Goal: Feedback & Contribution: Leave review/rating

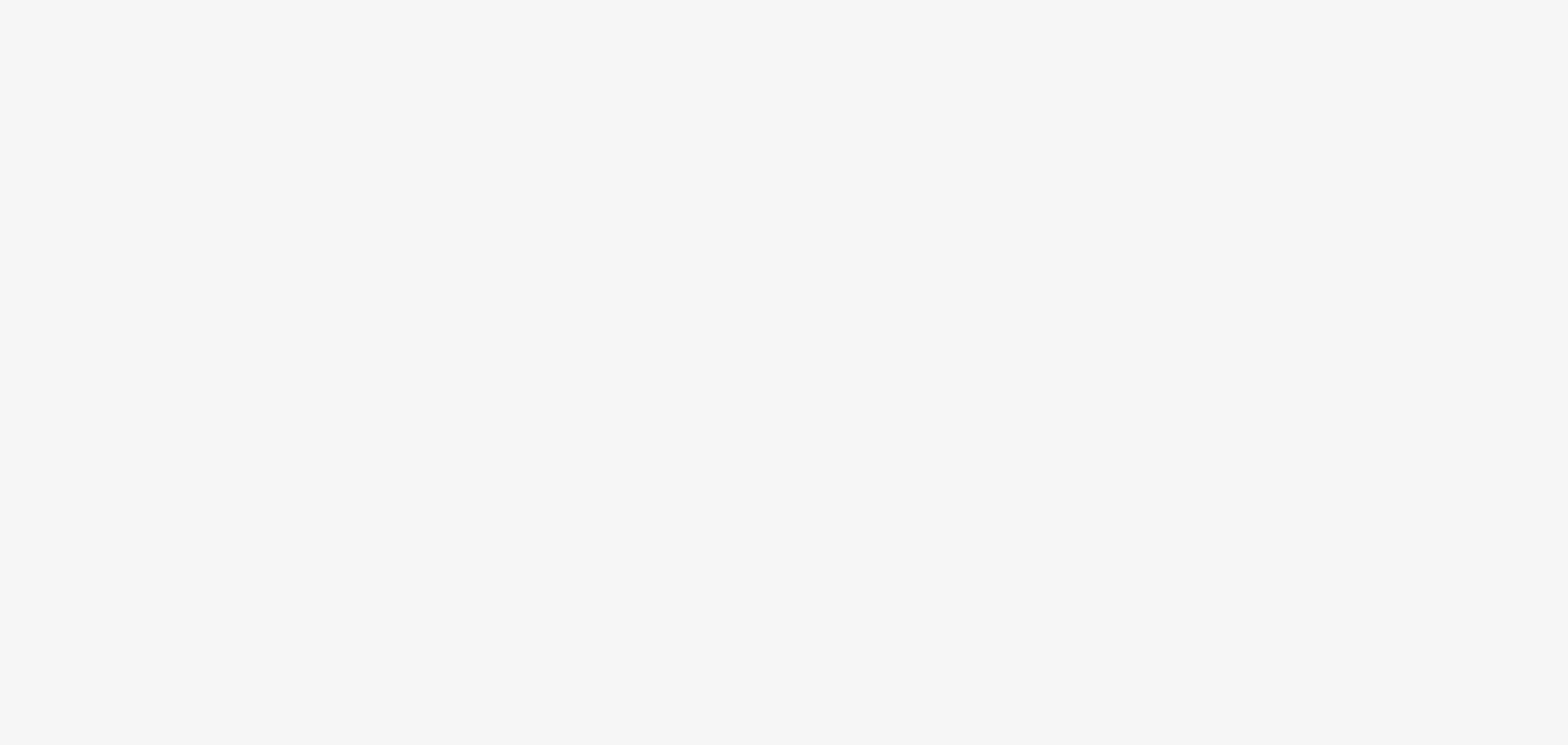
scroll to position [92, 0]
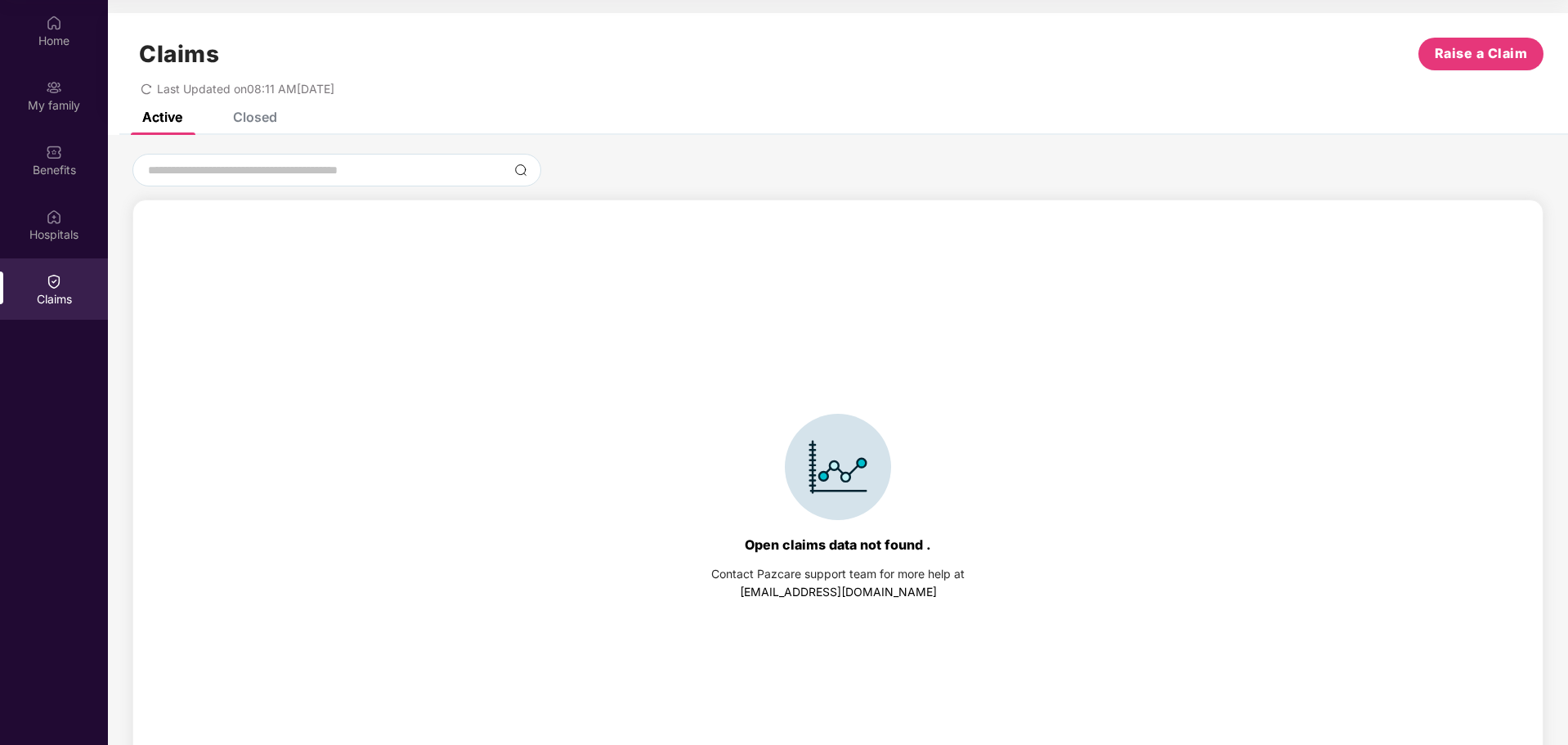
click at [247, 111] on div "Claims Raise a Claim Last Updated on 08:11 AM[DATE]" at bounding box center [837, 62] width 1460 height 99
drag, startPoint x: 251, startPoint y: 122, endPoint x: 263, endPoint y: 141, distance: 22.5
click at [253, 123] on div "Closed" at bounding box center [255, 116] width 44 height 16
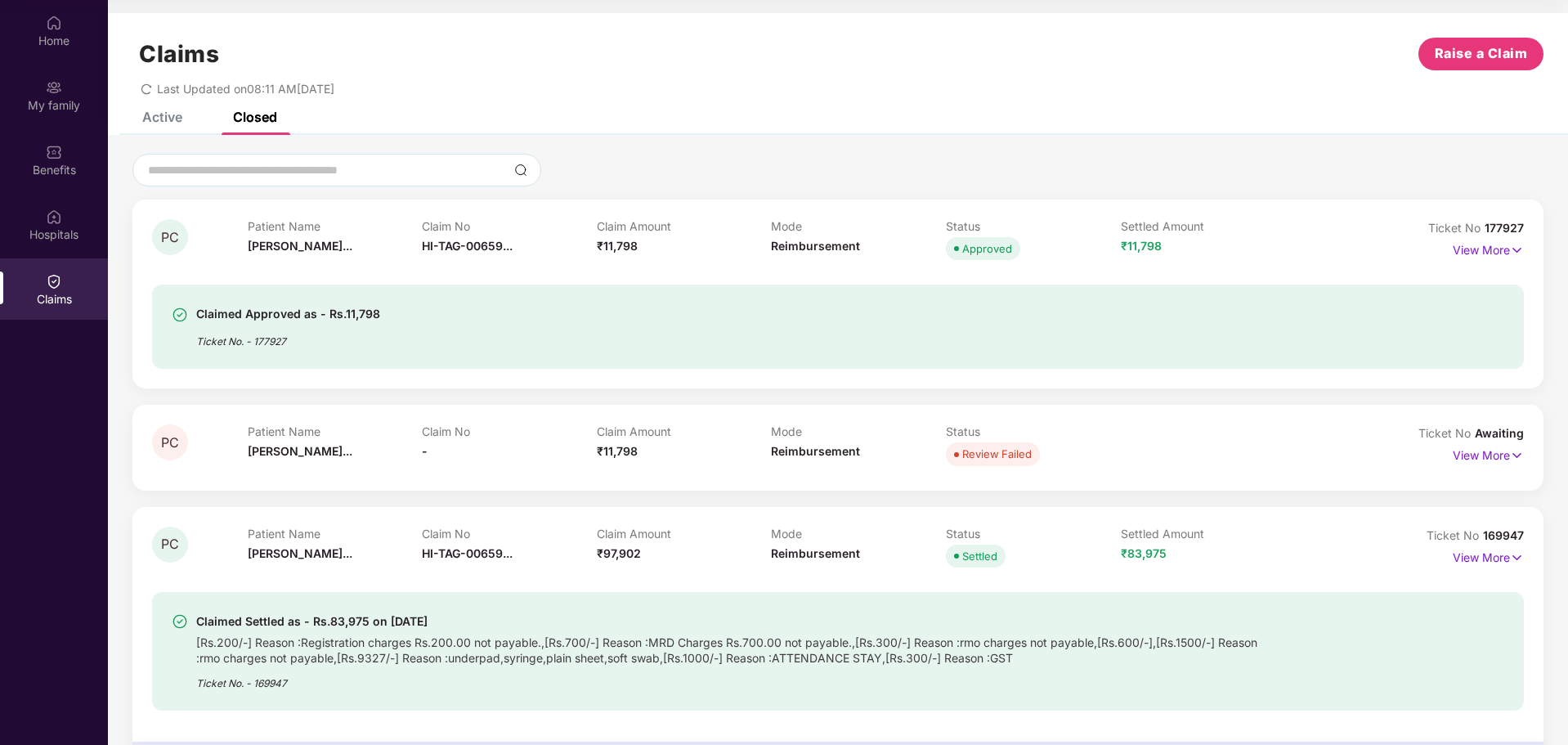
scroll to position [161, 0]
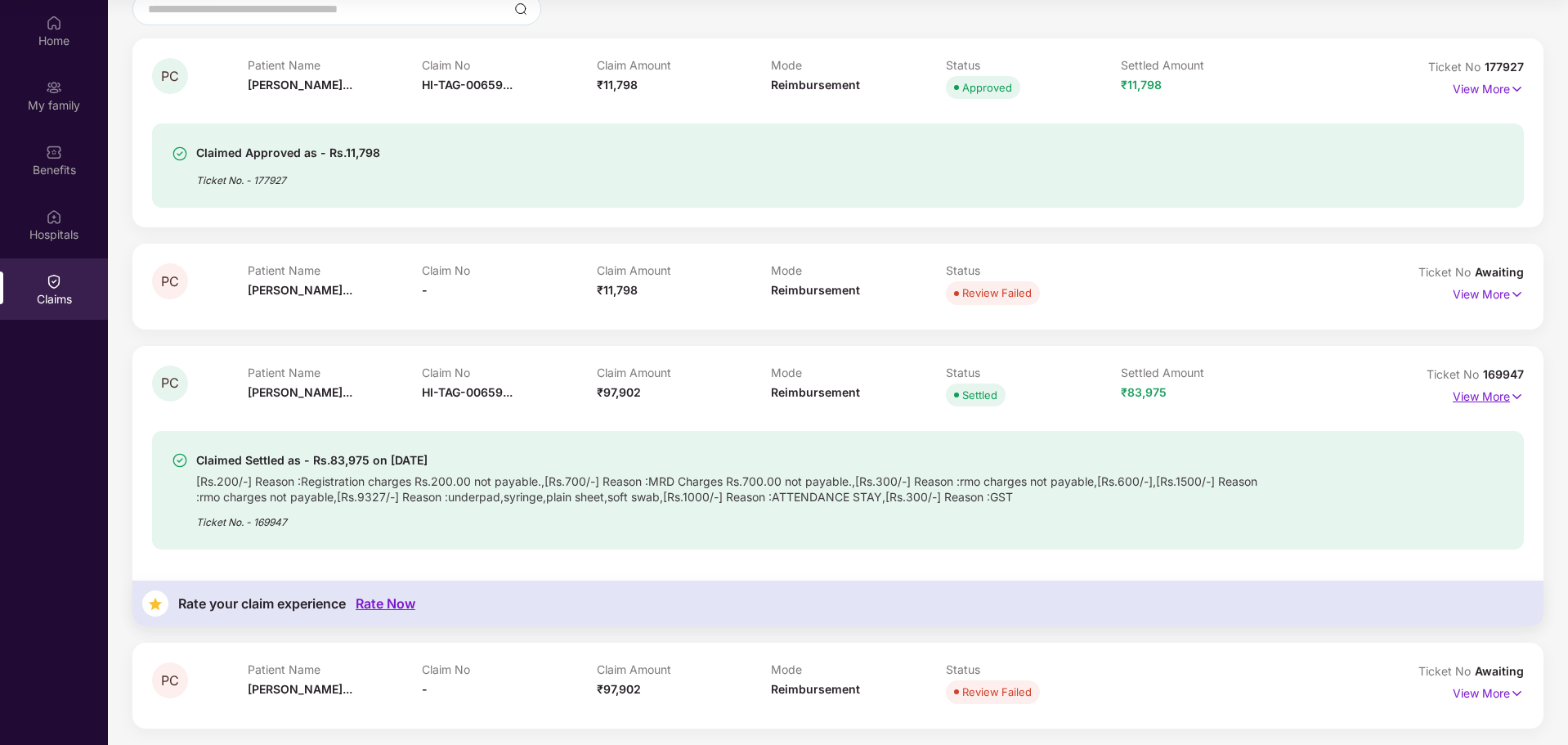
click at [1455, 396] on p "View More" at bounding box center [1488, 394] width 71 height 22
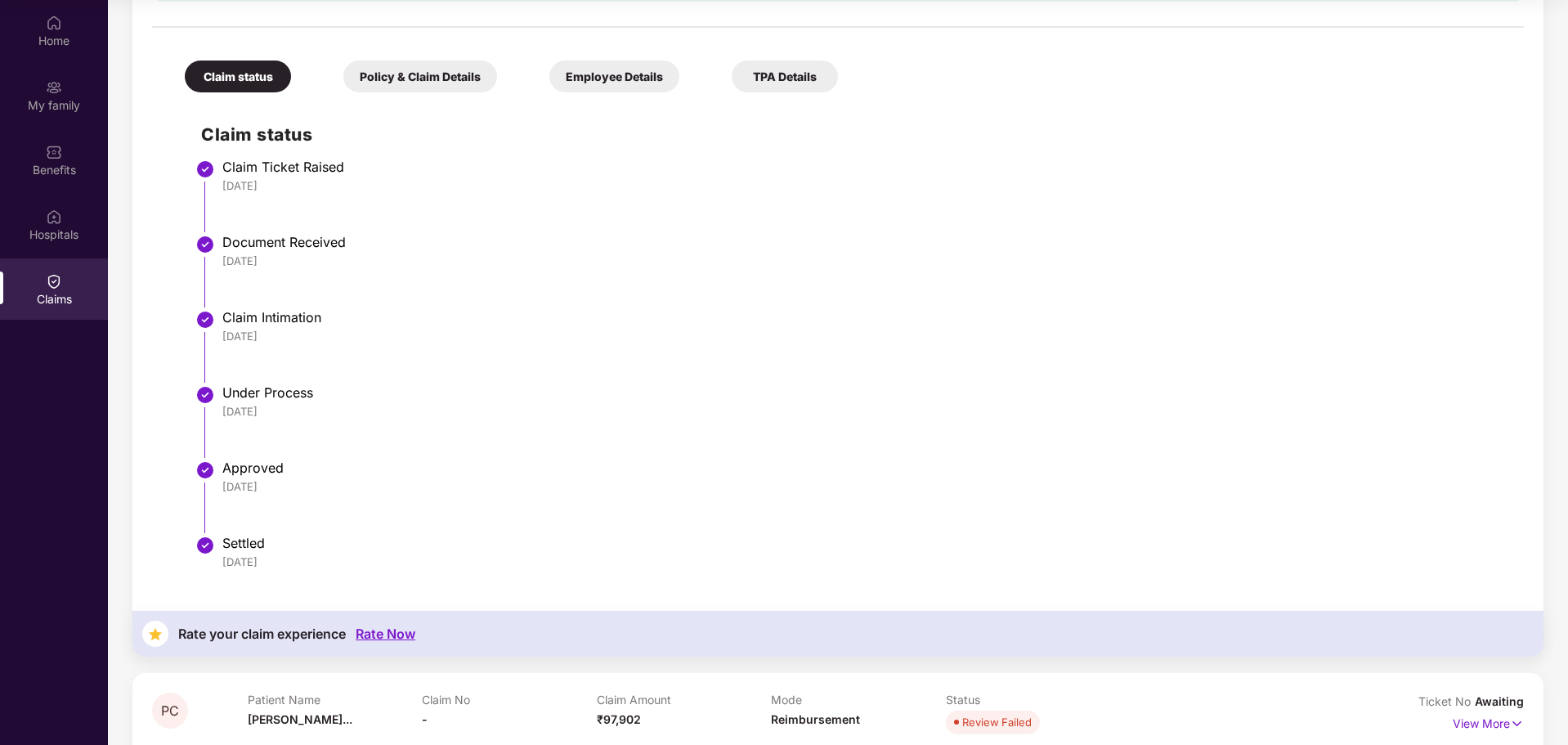
scroll to position [791, 0]
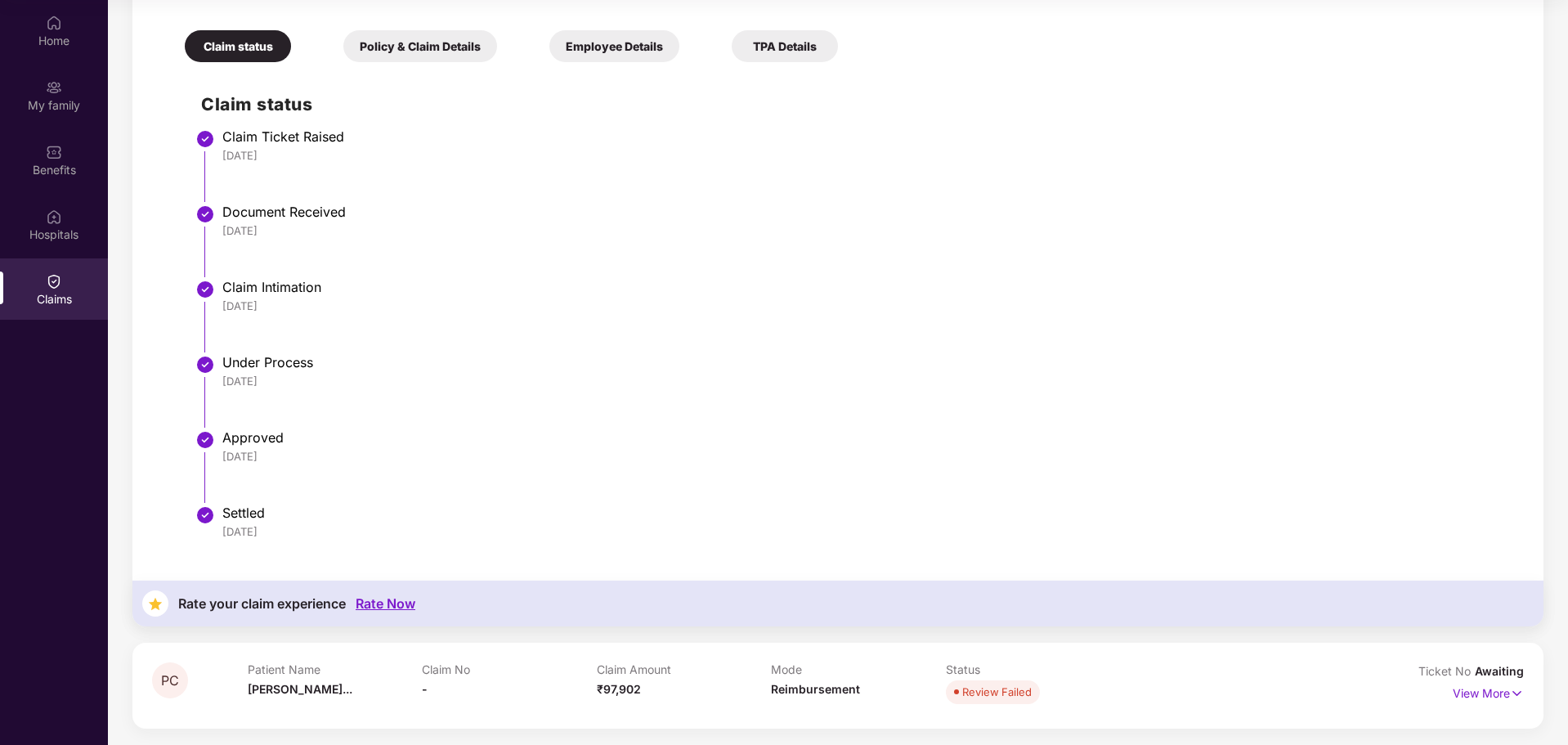
click at [383, 603] on div "Rate Now" at bounding box center [385, 604] width 60 height 15
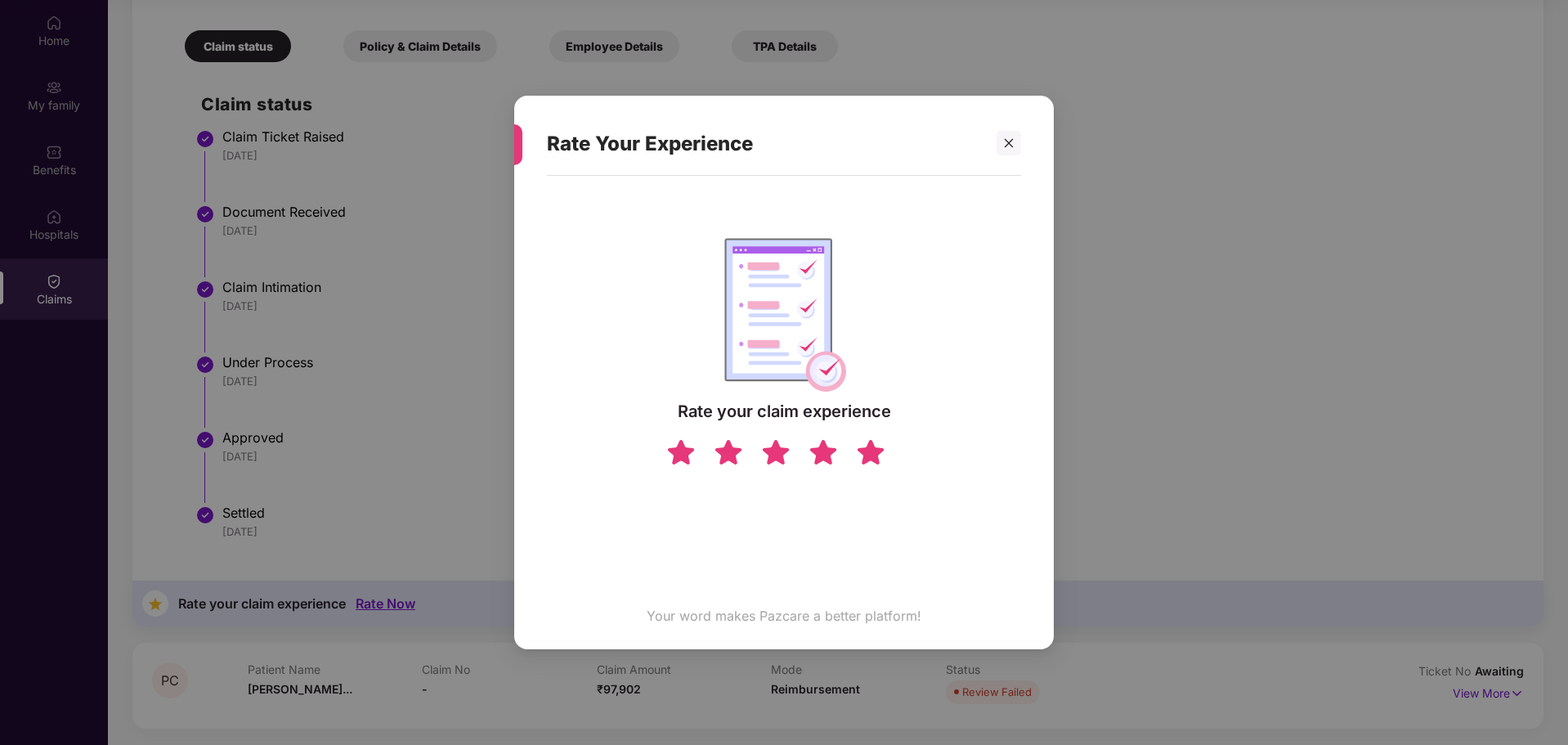
click at [868, 449] on img at bounding box center [871, 452] width 31 height 28
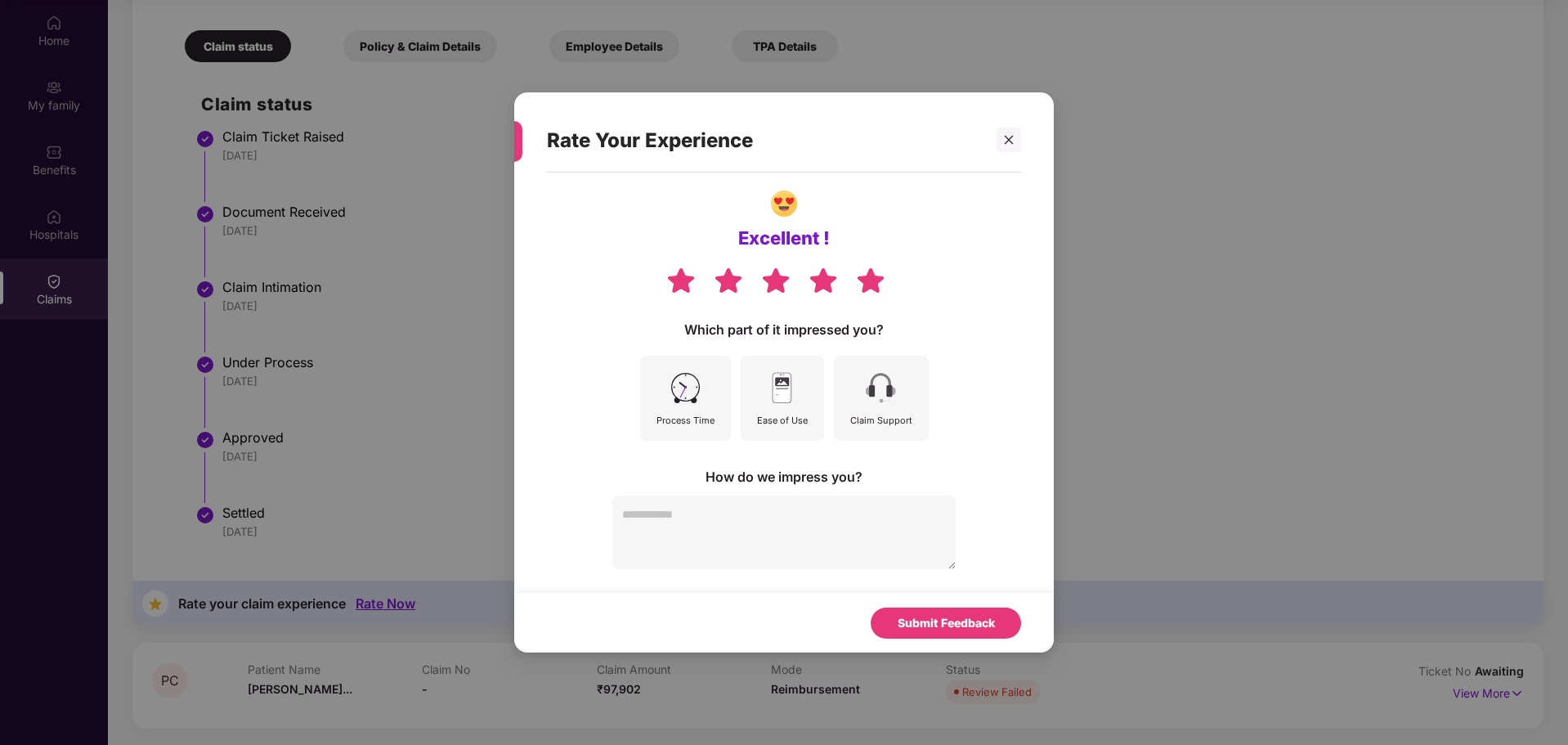
click at [671, 528] on textarea at bounding box center [784, 533] width 344 height 74
type textarea "*"
click at [899, 389] on img at bounding box center [880, 388] width 37 height 37
click at [759, 409] on div "Ease of Use" at bounding box center [783, 399] width 83 height 85
click at [691, 520] on textarea at bounding box center [784, 533] width 344 height 74
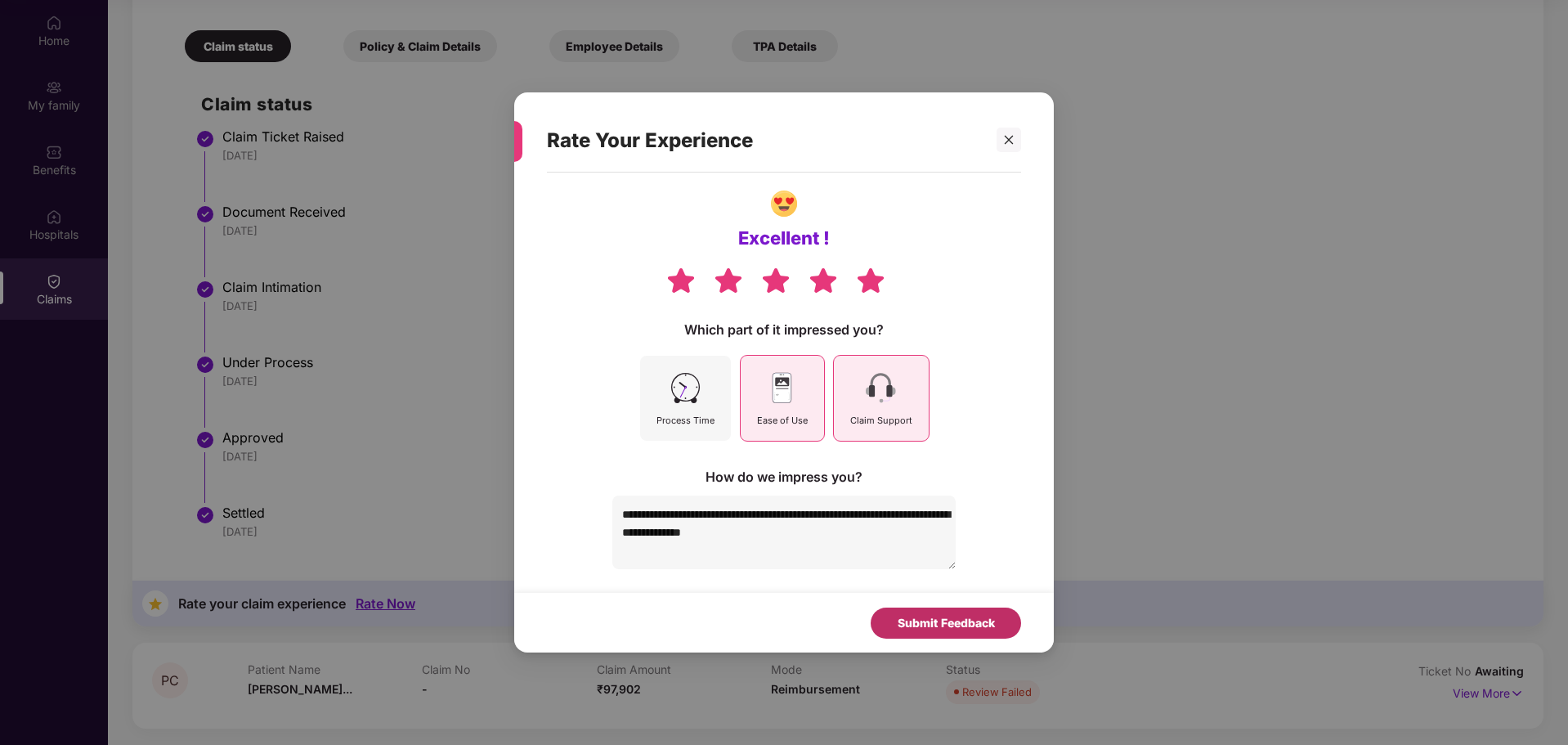
type textarea "**********"
click at [903, 628] on div "Submit Feedback" at bounding box center [946, 623] width 97 height 18
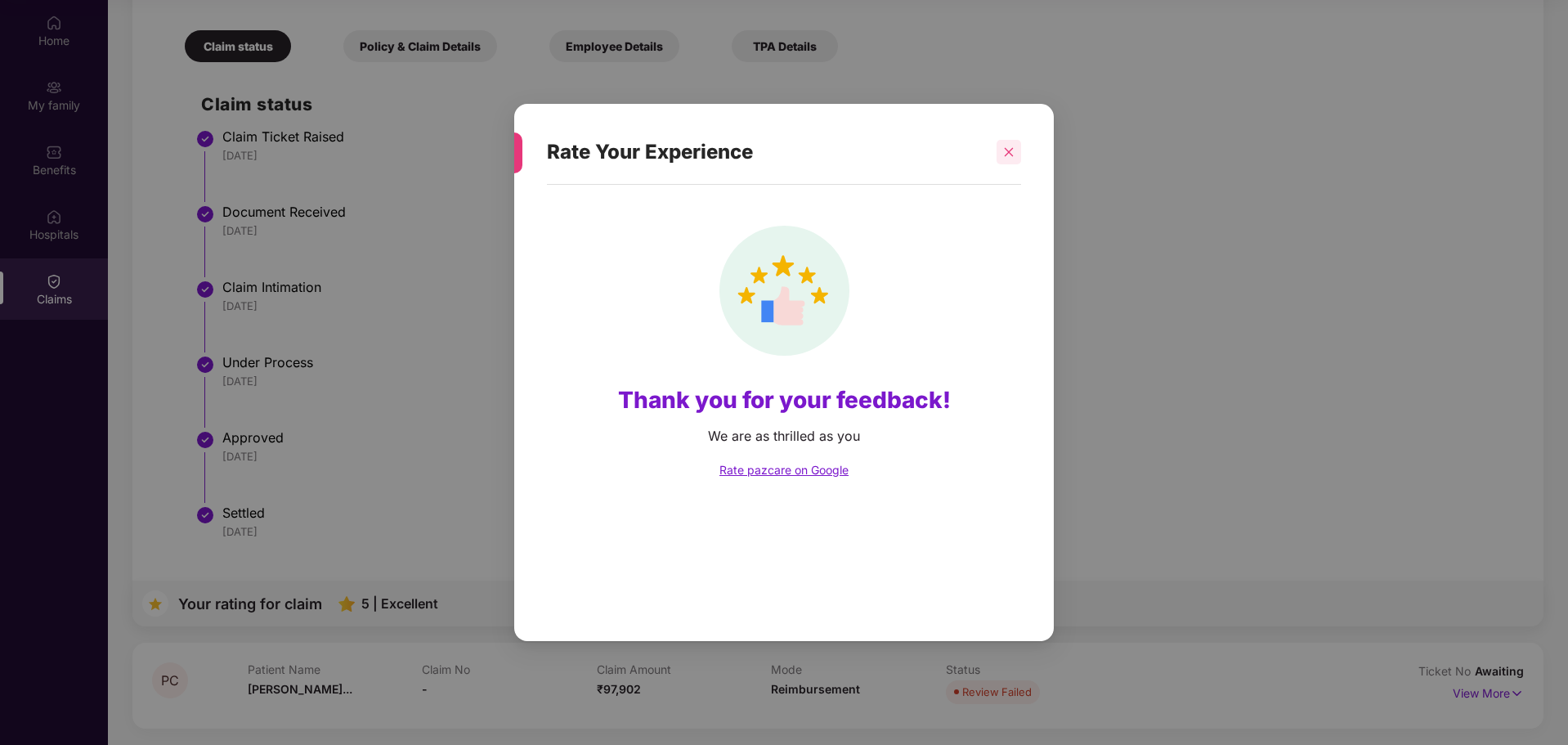
click at [1011, 162] on div at bounding box center [1009, 152] width 25 height 25
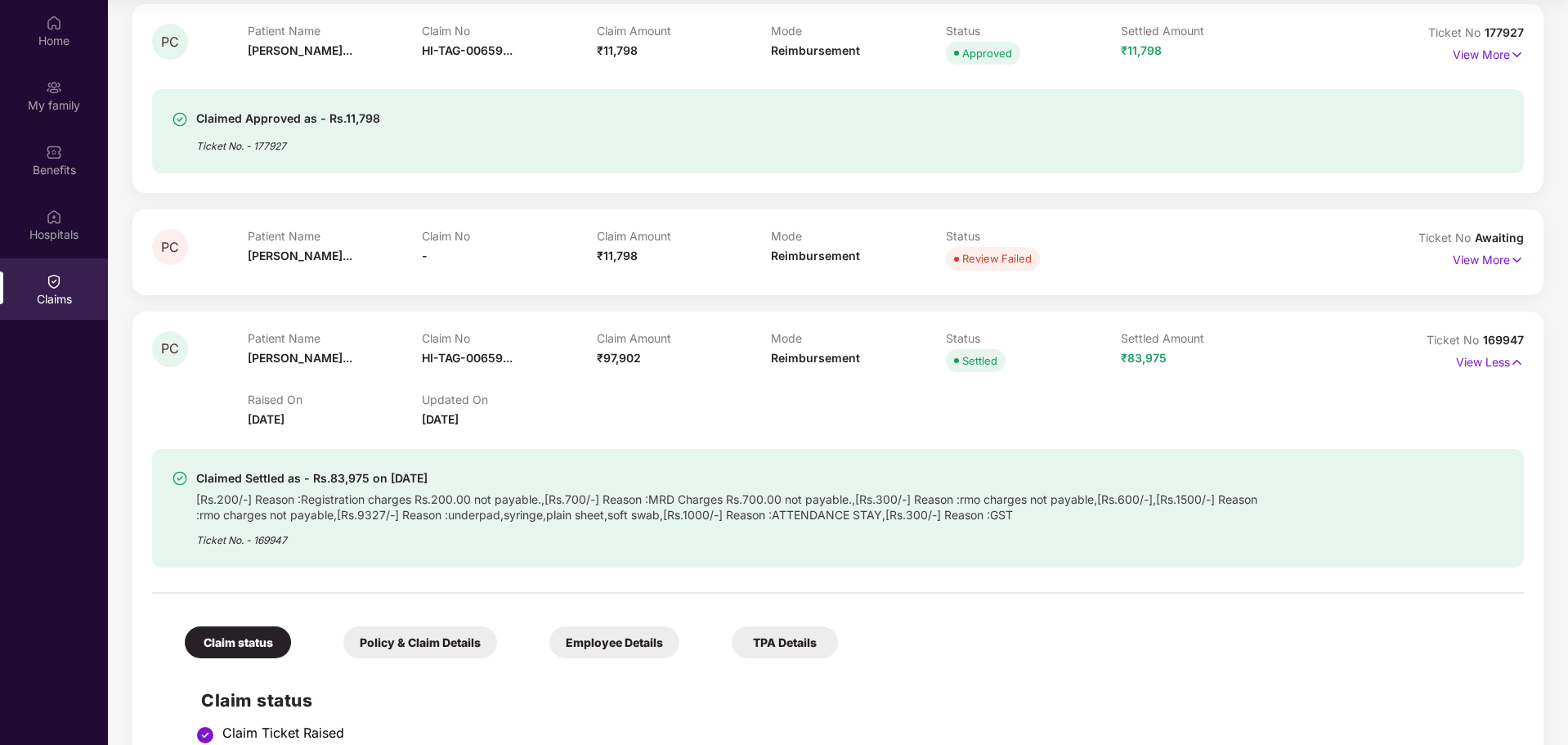
scroll to position [56, 0]
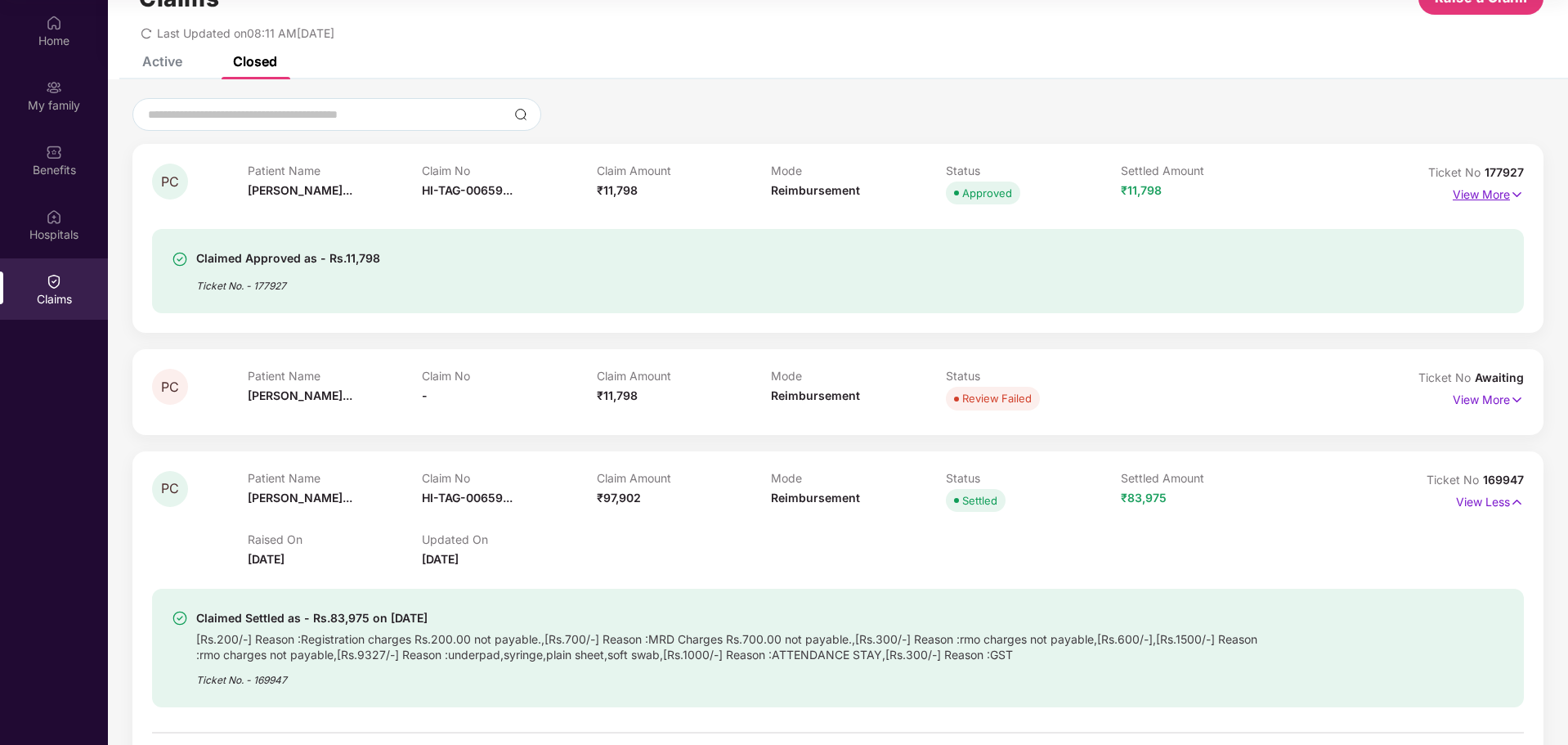
click at [1478, 202] on p "View More" at bounding box center [1488, 192] width 71 height 22
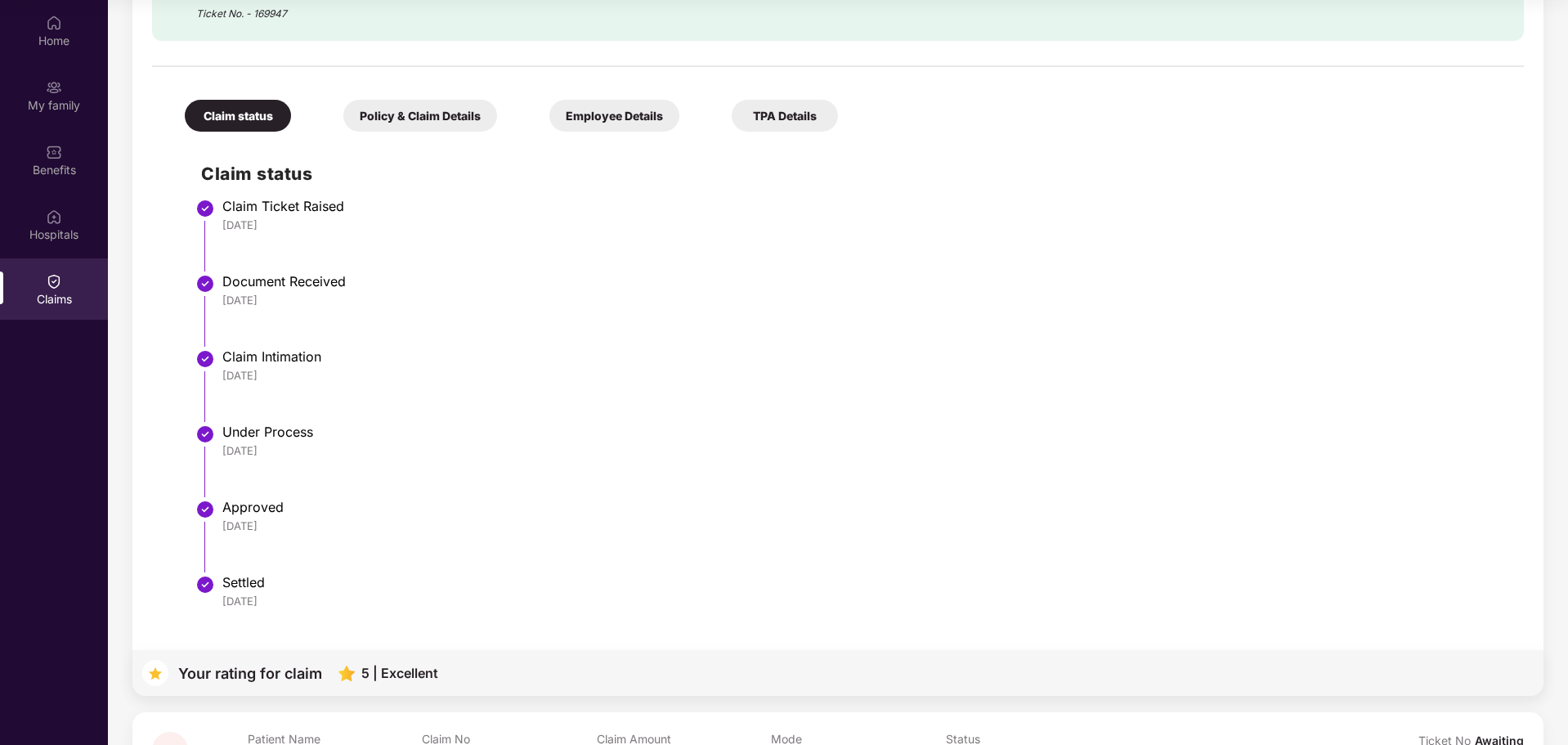
scroll to position [1422, 0]
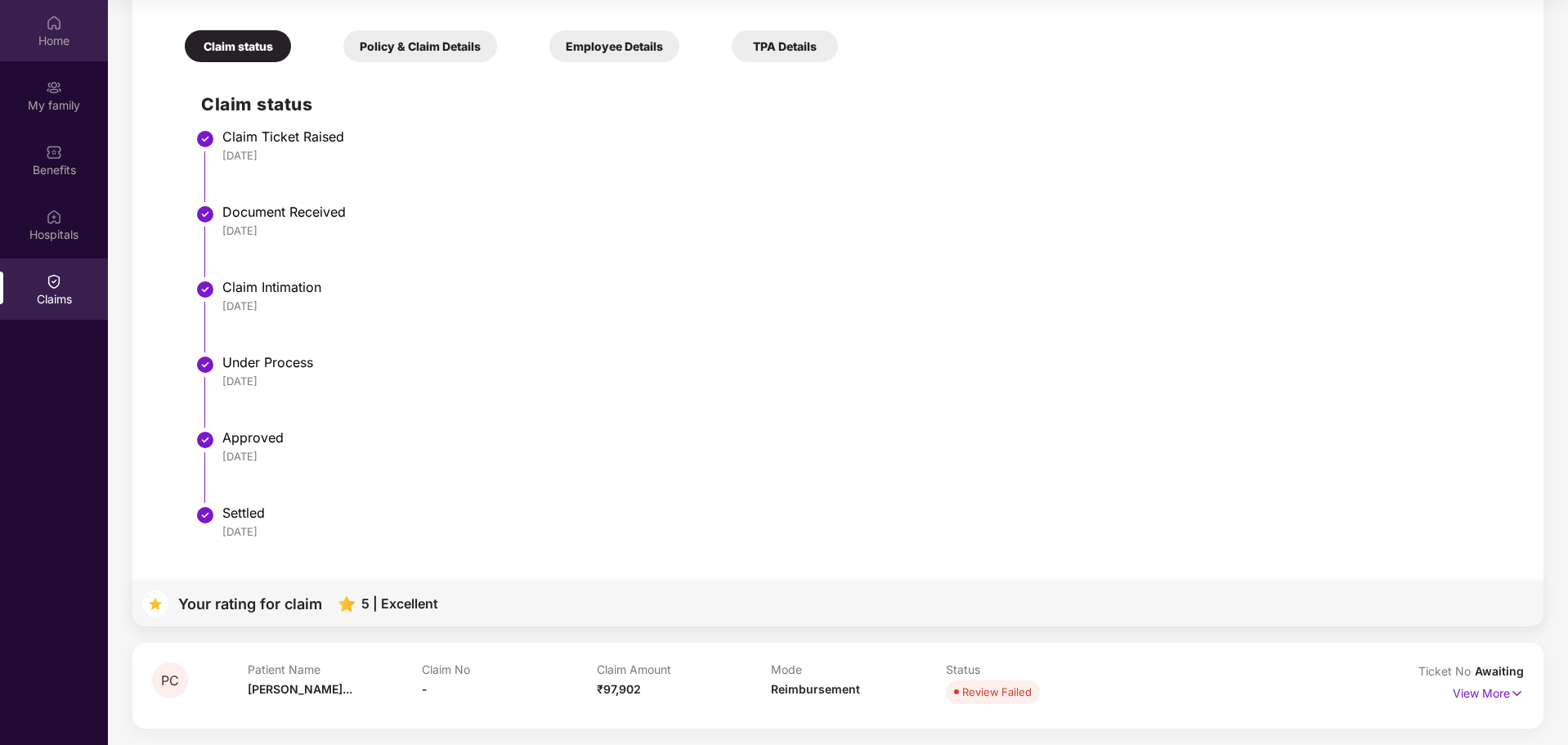
click at [49, 38] on div "Home" at bounding box center [54, 40] width 108 height 16
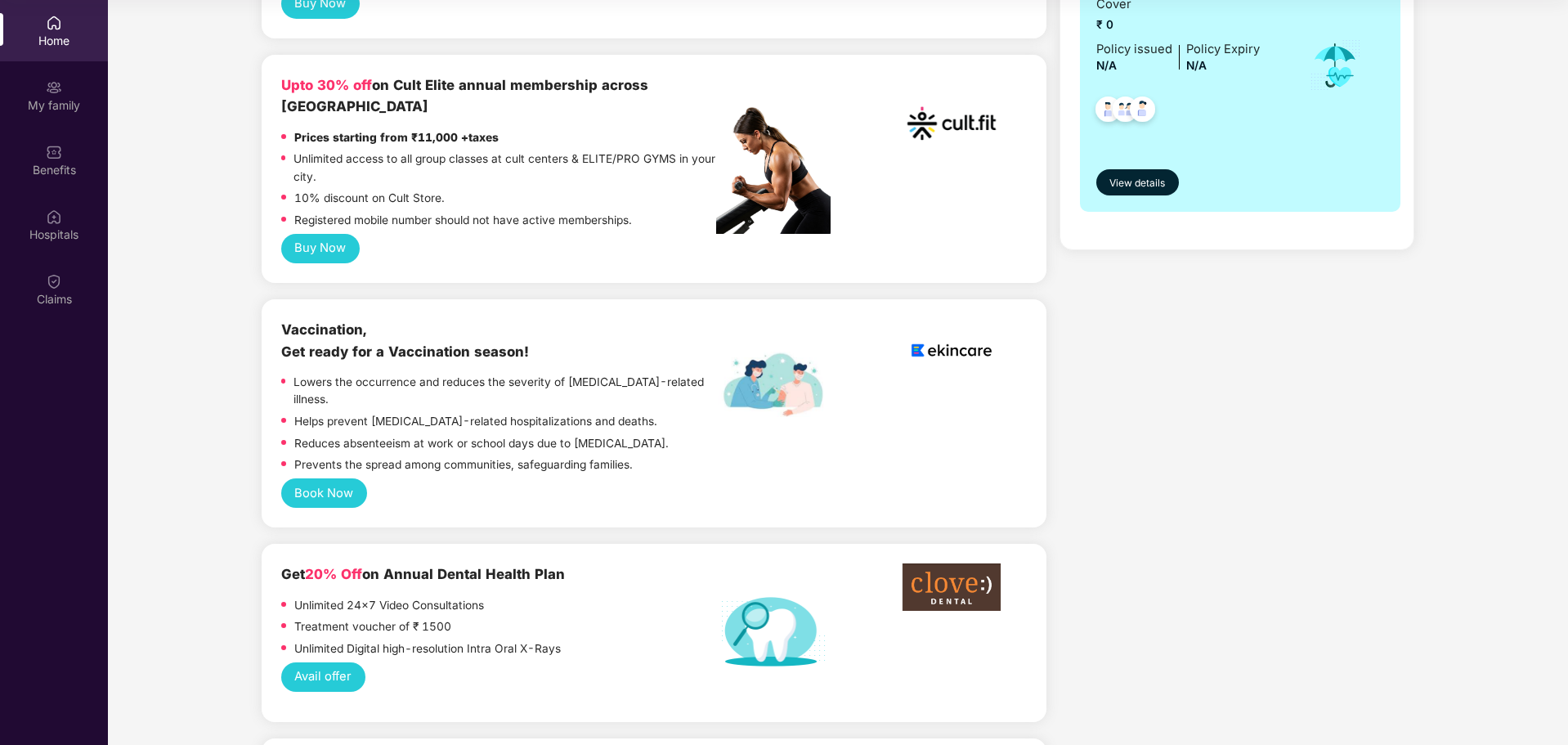
scroll to position [818, 0]
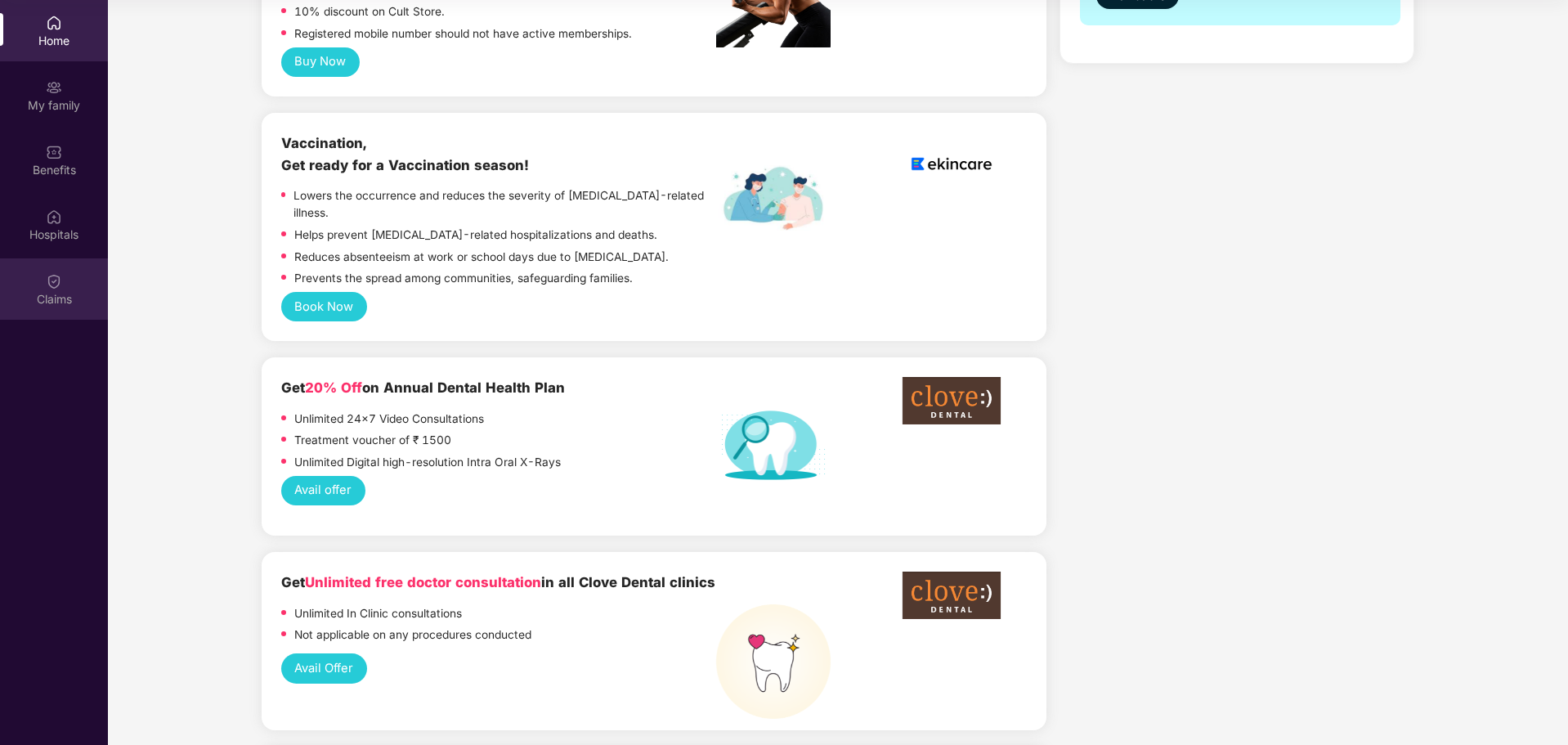
click at [70, 312] on div "Claims" at bounding box center [54, 289] width 108 height 62
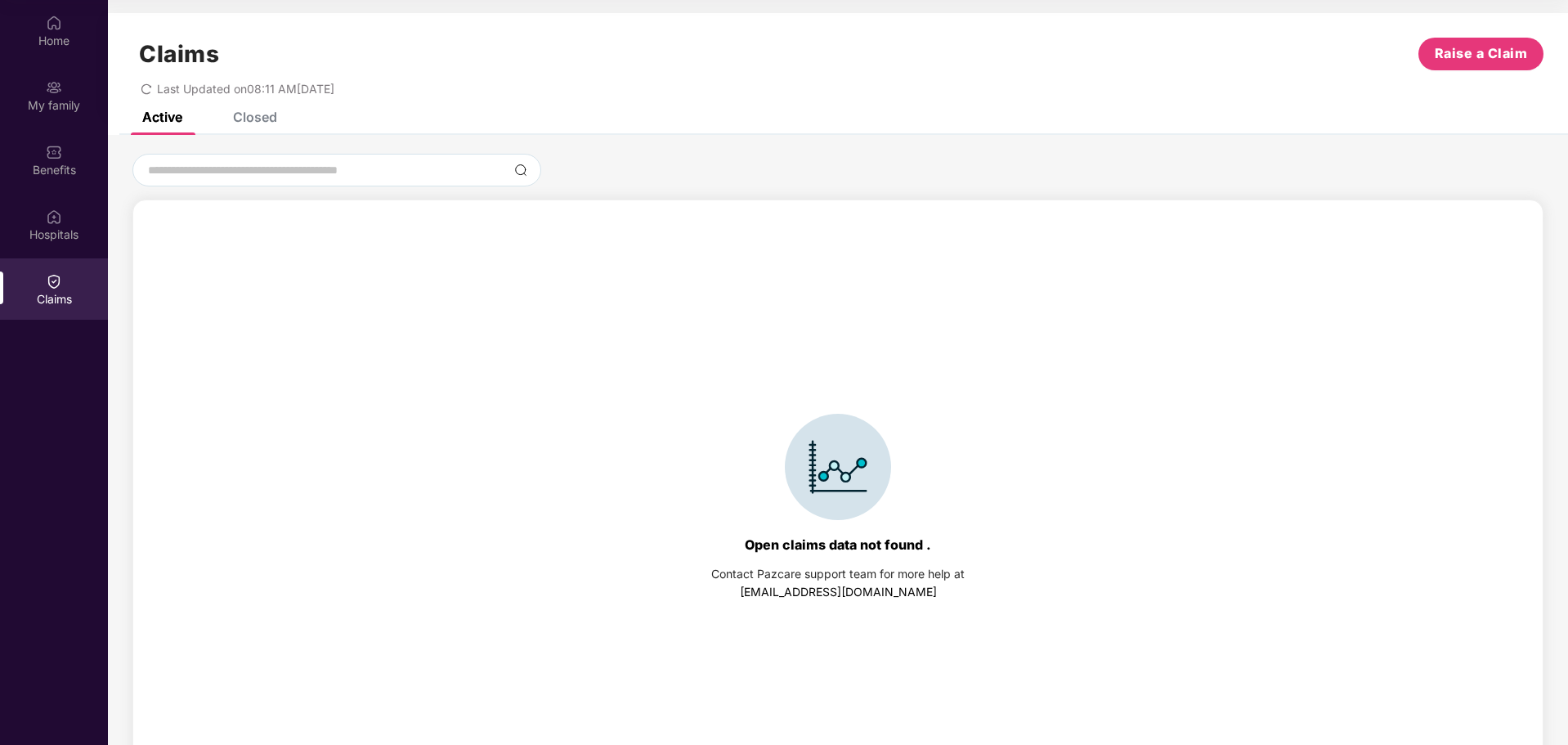
click at [250, 124] on div "Closed" at bounding box center [255, 116] width 44 height 16
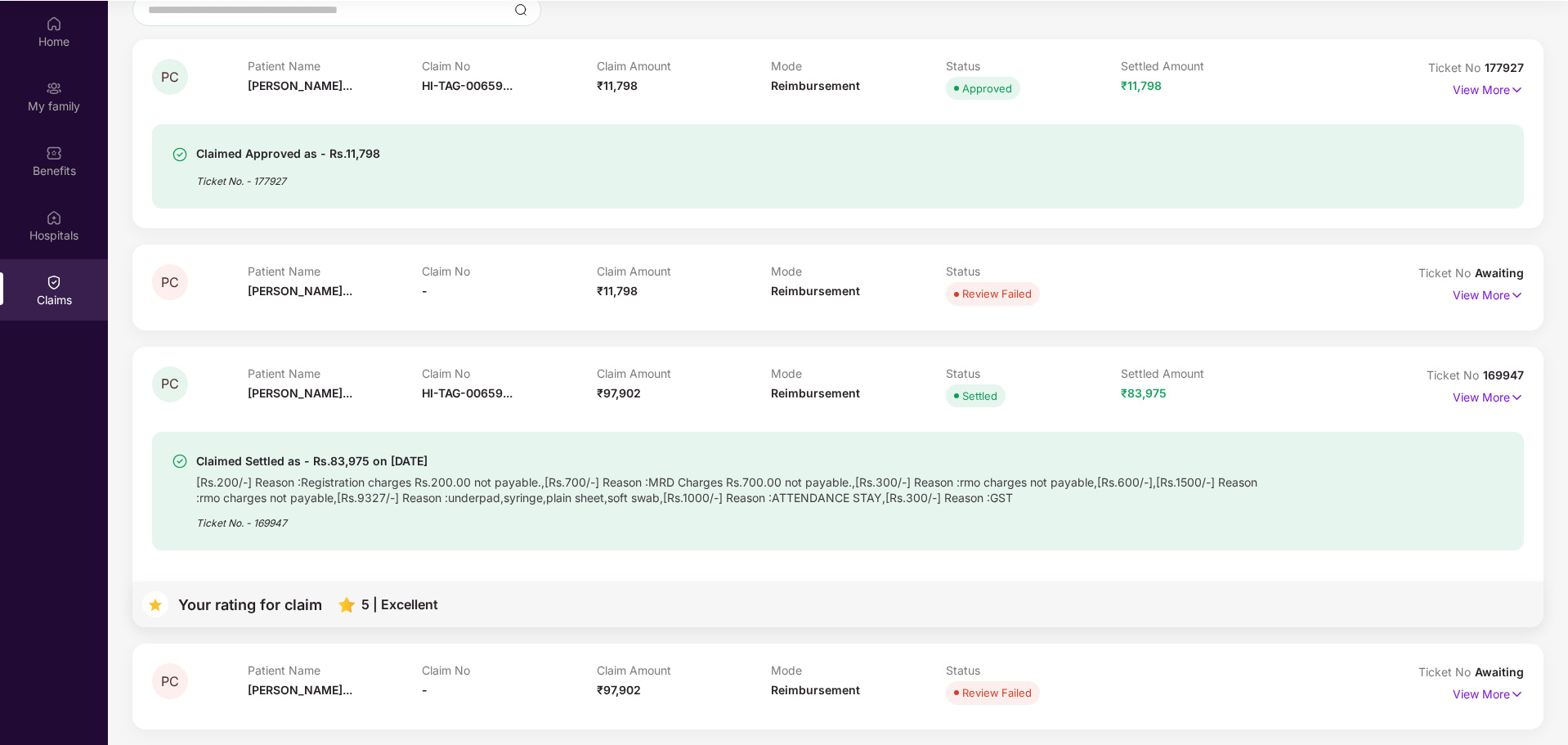
scroll to position [92, 0]
click at [1474, 391] on p "View More" at bounding box center [1488, 394] width 71 height 22
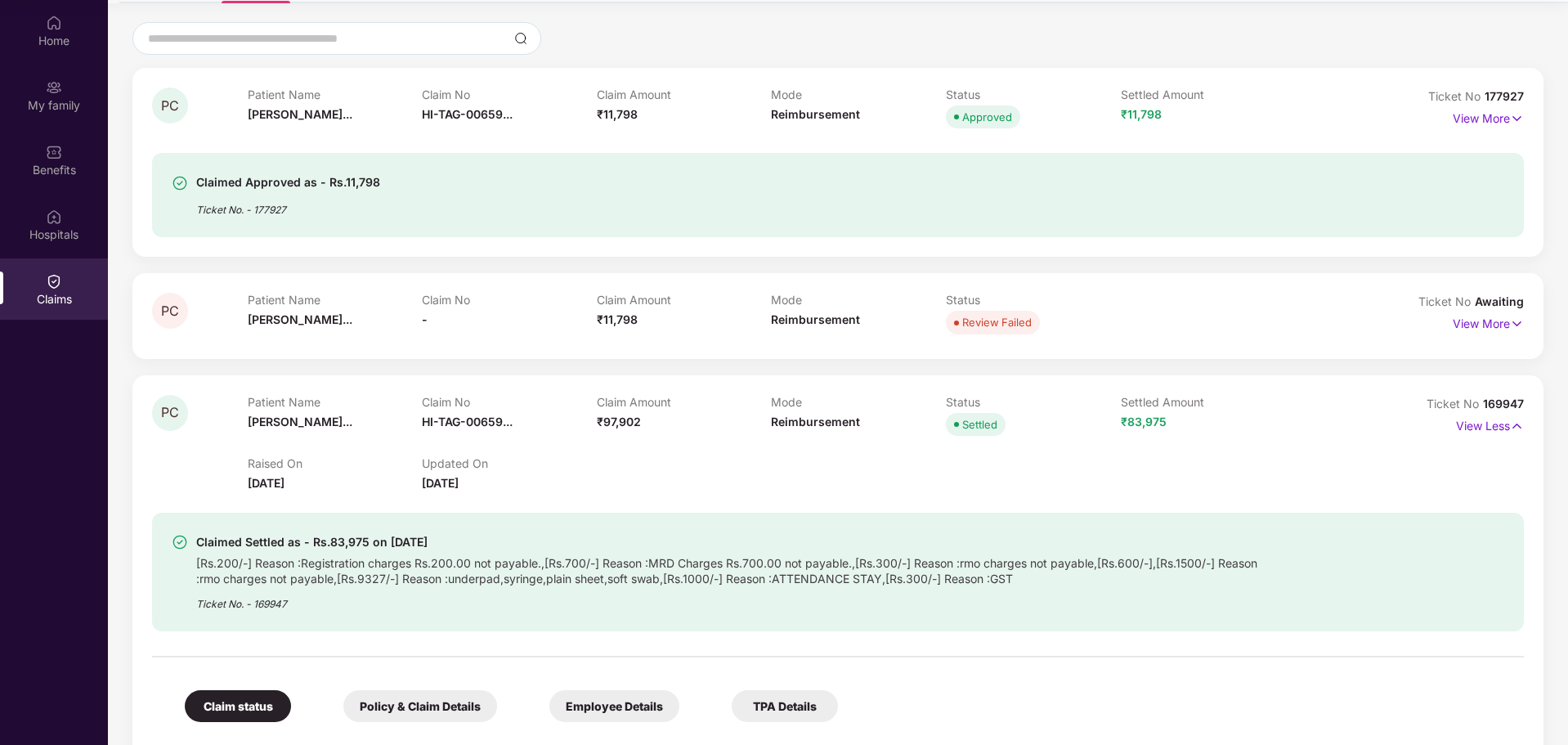
scroll to position [0, 0]
